Goal: Task Accomplishment & Management: Manage account settings

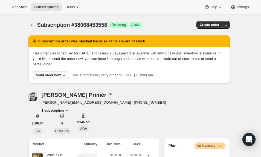
click at [64, 75] on icon "button" at bounding box center [63, 75] width 5 height 5
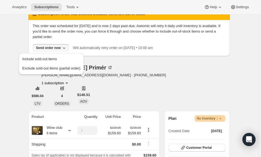
scroll to position [55, 0]
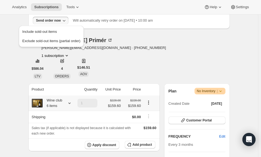
click at [71, 100] on icon at bounding box center [69, 102] width 5 height 5
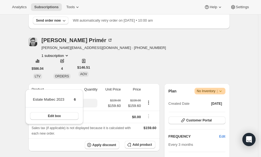
scroll to position [0, 0]
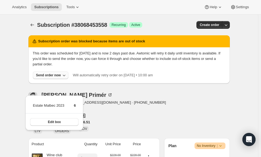
click at [63, 75] on icon "button" at bounding box center [63, 75] width 5 height 5
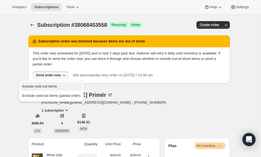
click at [62, 83] on button "Include sold-out items" at bounding box center [51, 86] width 61 height 9
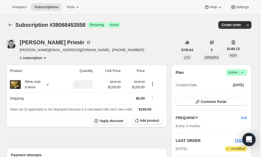
scroll to position [55, 0]
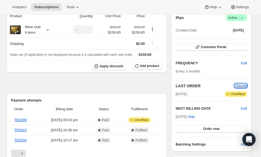
click at [244, 85] on span "TE6289" at bounding box center [241, 86] width 13 height 4
click at [235, 83] on button "TE6289" at bounding box center [241, 85] width 13 height 5
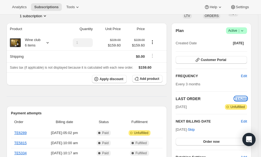
scroll to position [0, 0]
